Goal: Task Accomplishment & Management: Use online tool/utility

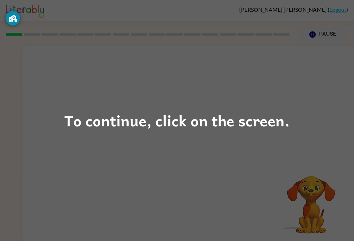
click at [115, 124] on div "To continue, click on the screen." at bounding box center [176, 120] width 225 height 23
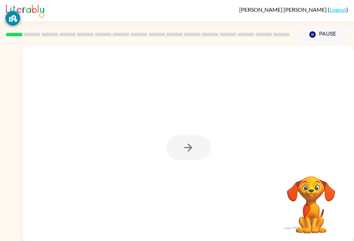
click at [181, 159] on div at bounding box center [188, 147] width 44 height 25
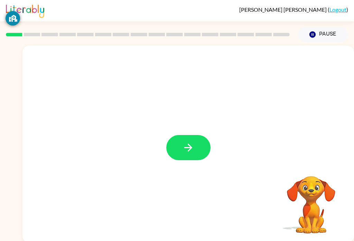
click at [181, 146] on button "button" at bounding box center [188, 147] width 44 height 25
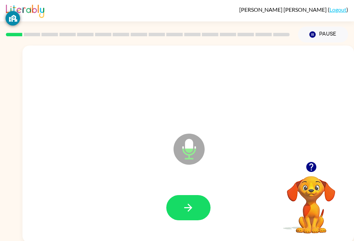
click at [191, 213] on icon "button" at bounding box center [188, 208] width 12 height 12
click at [191, 212] on icon "button" at bounding box center [188, 208] width 12 height 12
click at [185, 209] on icon "button" at bounding box center [188, 208] width 12 height 12
click at [184, 209] on icon "button" at bounding box center [188, 208] width 12 height 12
click at [188, 207] on icon "button" at bounding box center [188, 208] width 12 height 12
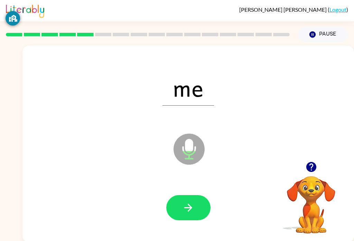
click at [182, 202] on icon "button" at bounding box center [188, 208] width 12 height 12
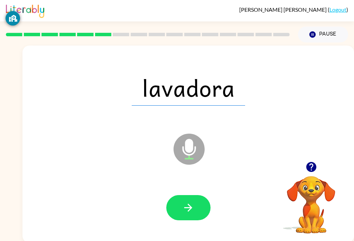
click at [182, 209] on icon "button" at bounding box center [188, 208] width 12 height 12
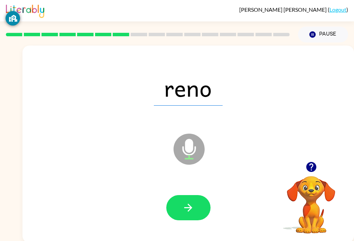
click at [182, 207] on icon "button" at bounding box center [188, 208] width 12 height 12
click at [182, 208] on icon "button" at bounding box center [188, 208] width 12 height 12
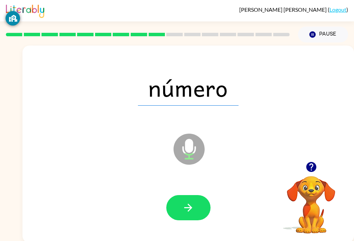
click at [181, 206] on button "button" at bounding box center [188, 207] width 44 height 25
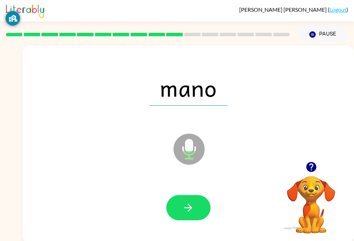
click at [179, 207] on button "button" at bounding box center [188, 207] width 44 height 25
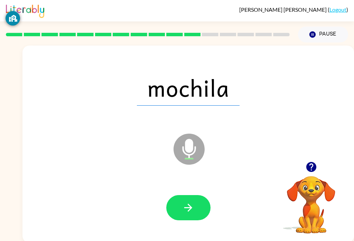
click at [190, 215] on button "button" at bounding box center [188, 207] width 44 height 25
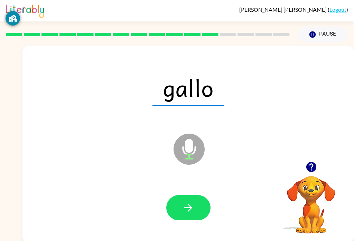
click at [186, 213] on icon "button" at bounding box center [188, 208] width 12 height 12
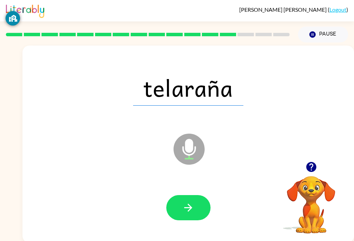
click at [181, 210] on button "button" at bounding box center [188, 207] width 44 height 25
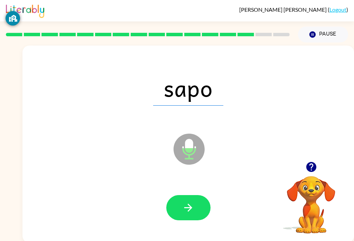
click at [182, 212] on button "button" at bounding box center [188, 207] width 44 height 25
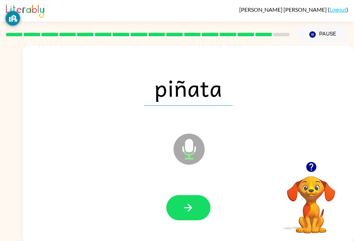
click at [181, 212] on button "button" at bounding box center [188, 207] width 44 height 25
